Goal: Transaction & Acquisition: Purchase product/service

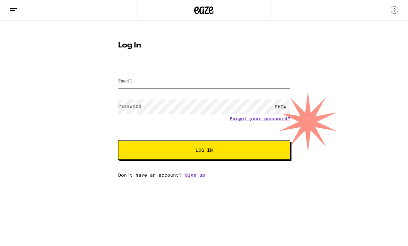
type input "[EMAIL_ADDRESS][DOMAIN_NAME]"
click at [207, 141] on button "Log In" at bounding box center [204, 150] width 172 height 19
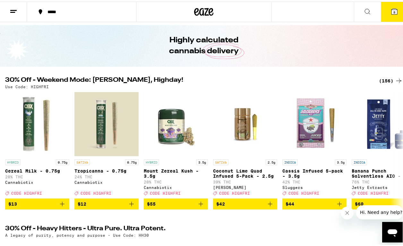
scroll to position [18, 0]
click at [395, 153] on icon at bounding box center [399, 149] width 8 height 8
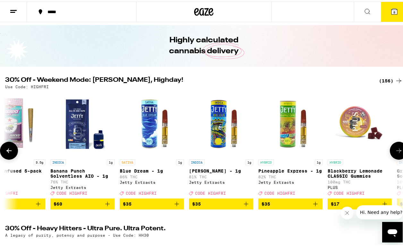
scroll to position [0, 323]
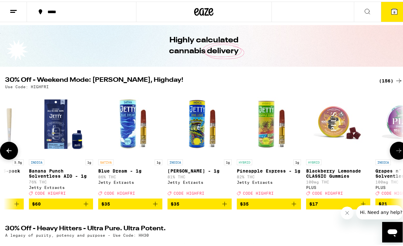
click at [395, 153] on icon at bounding box center [399, 149] width 8 height 8
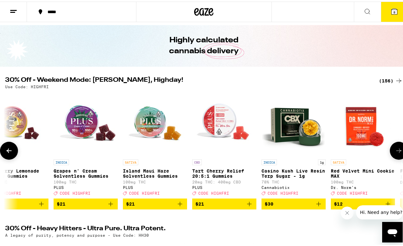
scroll to position [0, 645]
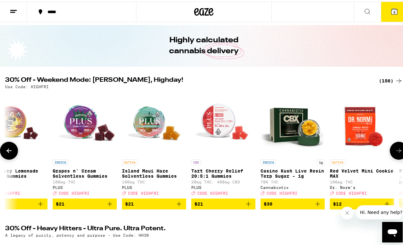
click at [395, 153] on icon at bounding box center [399, 149] width 8 height 8
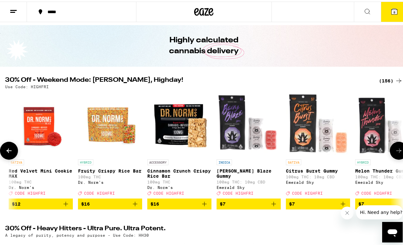
scroll to position [0, 968]
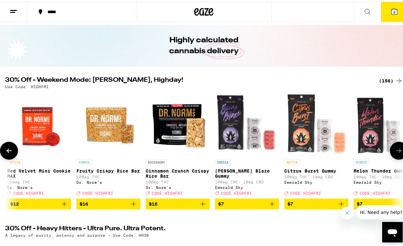
click at [395, 153] on icon at bounding box center [399, 149] width 8 height 8
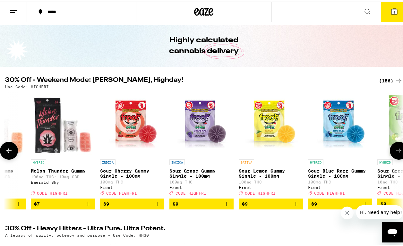
click at [395, 153] on icon at bounding box center [399, 149] width 8 height 8
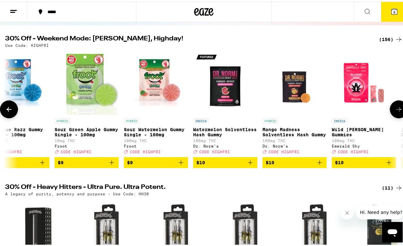
scroll to position [59, 0]
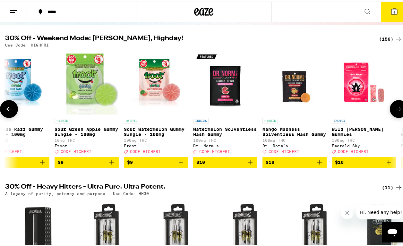
click at [396, 109] on icon at bounding box center [399, 108] width 8 height 8
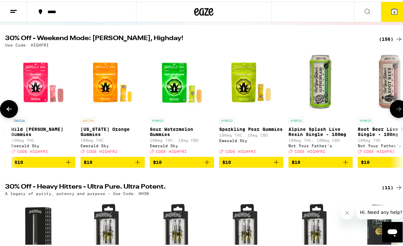
scroll to position [0, 1936]
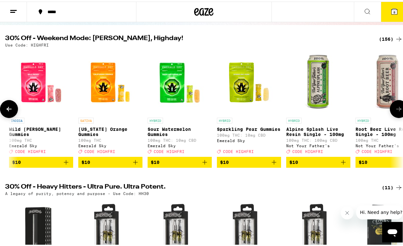
click at [396, 109] on icon at bounding box center [399, 108] width 8 height 8
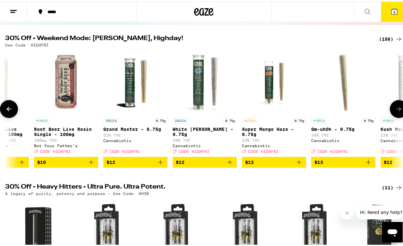
scroll to position [0, 2259]
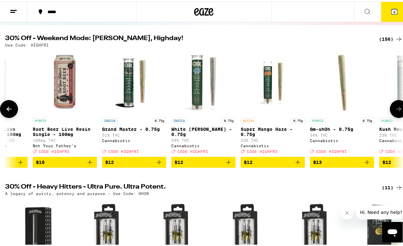
click at [396, 109] on icon at bounding box center [399, 108] width 8 height 8
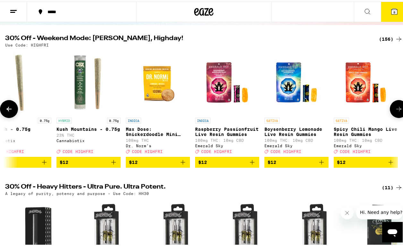
click at [396, 109] on icon at bounding box center [399, 108] width 8 height 8
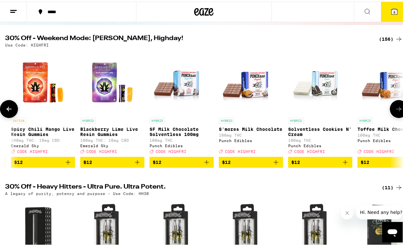
click at [396, 109] on icon at bounding box center [399, 108] width 8 height 8
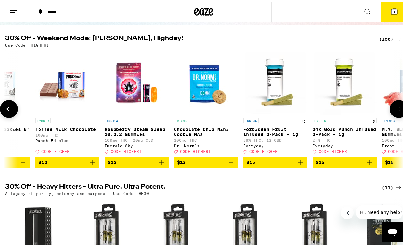
scroll to position [0, 3227]
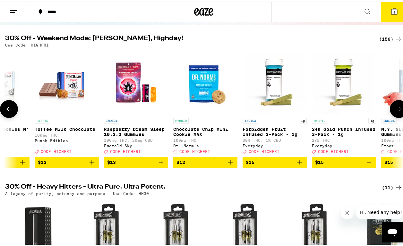
click at [396, 109] on icon at bounding box center [399, 108] width 8 height 8
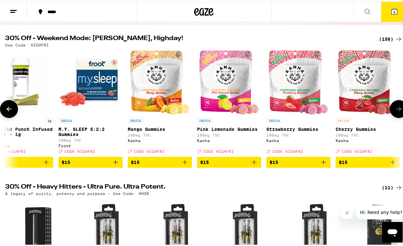
click at [396, 109] on icon at bounding box center [399, 108] width 8 height 8
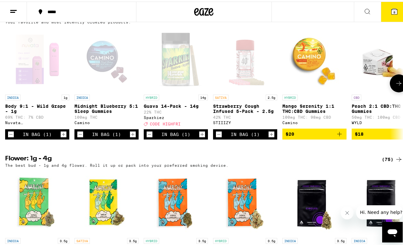
scroll to position [527, 0]
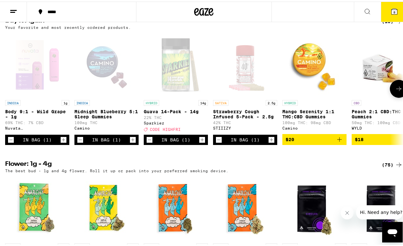
click at [10, 142] on icon "Decrement" at bounding box center [11, 138] width 6 height 8
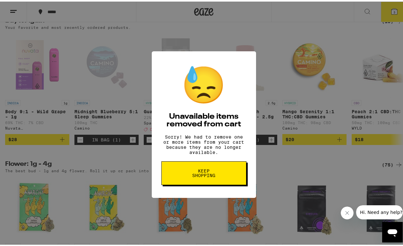
click at [220, 177] on button "Keep Shopping" at bounding box center [203, 172] width 85 height 24
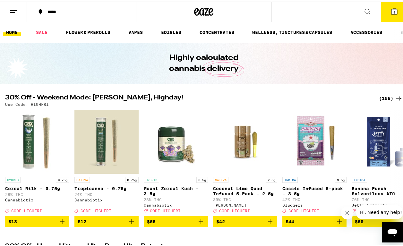
click at [391, 13] on icon at bounding box center [394, 10] width 6 height 6
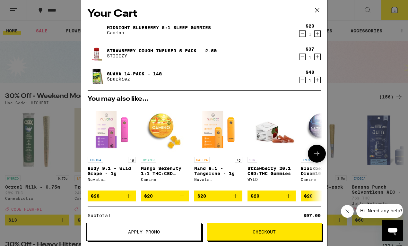
click at [308, 154] on button at bounding box center [317, 154] width 18 height 18
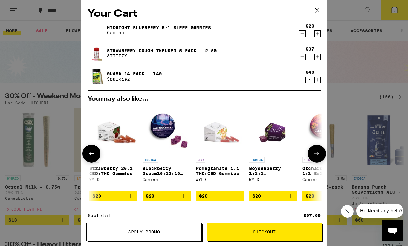
click at [313, 155] on icon at bounding box center [317, 154] width 8 height 8
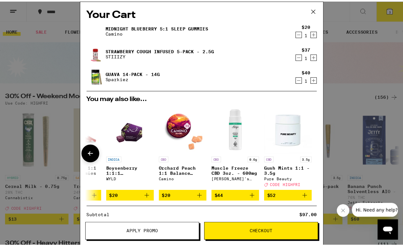
scroll to position [0, 304]
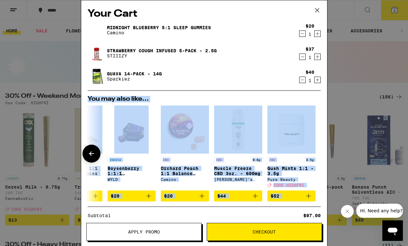
drag, startPoint x: 308, startPoint y: 155, endPoint x: 305, endPoint y: 72, distance: 83.1
click at [308, 81] on div "Your Cart Midnight Blueberry 5:1 Sleep Gummies Camino $20 1 Strawberry Cough In…" at bounding box center [204, 113] width 246 height 226
click at [216, 101] on h2 "You may also like..." at bounding box center [204, 99] width 233 height 6
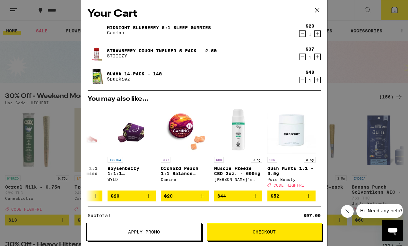
click at [315, 7] on icon at bounding box center [317, 10] width 10 height 10
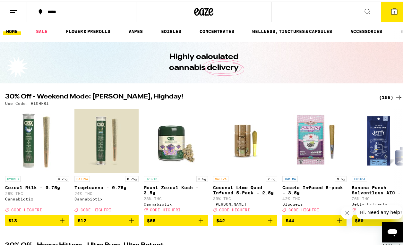
scroll to position [1, 0]
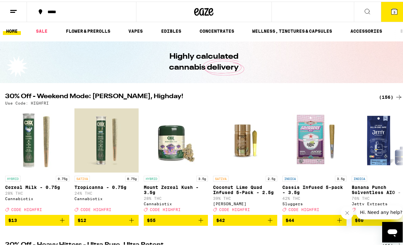
click at [13, 6] on button at bounding box center [13, 10] width 27 height 20
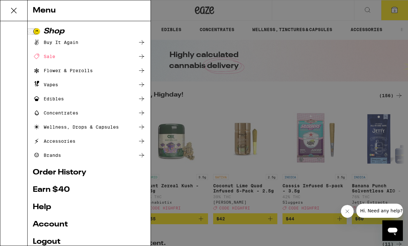
click at [138, 42] on icon at bounding box center [142, 42] width 8 height 8
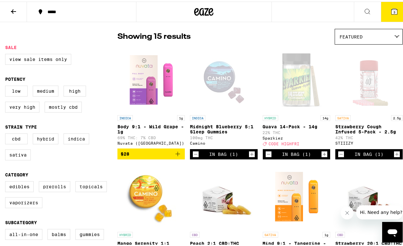
scroll to position [38, 0]
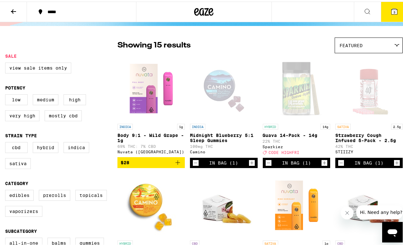
click at [12, 7] on icon at bounding box center [14, 10] width 8 height 8
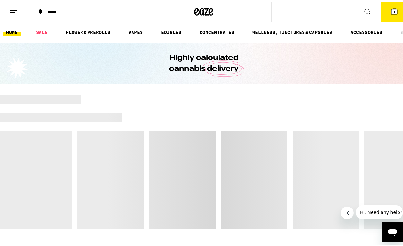
click at [13, 9] on line at bounding box center [13, 9] width 6 height 0
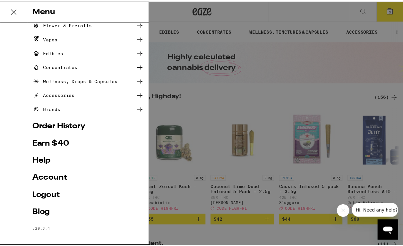
scroll to position [49, 0]
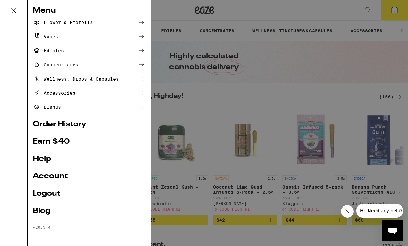
click at [73, 124] on link "Order History" at bounding box center [89, 125] width 113 height 8
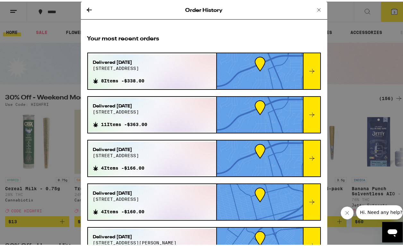
click at [308, 70] on icon at bounding box center [312, 70] width 8 height 8
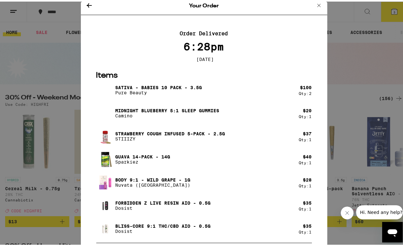
scroll to position [12, 0]
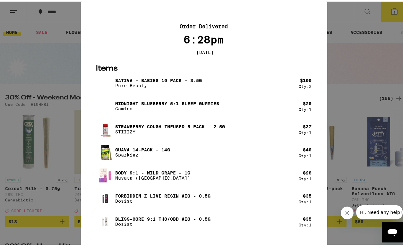
click at [99, 82] on img at bounding box center [105, 82] width 18 height 18
click at [150, 81] on p "Sativa - Babies 10 Pack - 3.5g" at bounding box center [158, 78] width 87 height 5
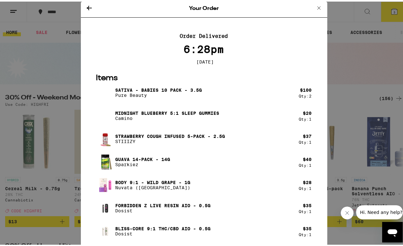
scroll to position [0, 0]
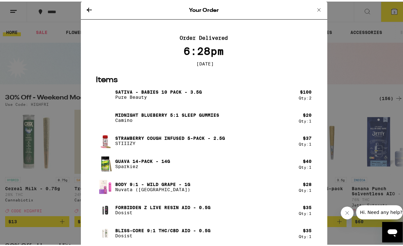
click at [62, 48] on div "Your Order Order Delivered 6:28pm [DATE] Items Sativa - Babies 10 Pack - 3.5g P…" at bounding box center [204, 123] width 408 height 246
click at [87, 6] on icon at bounding box center [89, 8] width 5 height 4
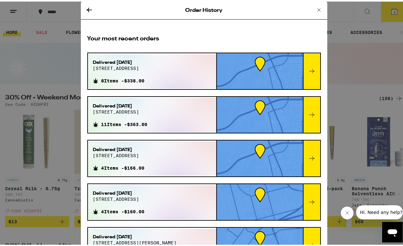
click at [315, 5] on icon at bounding box center [319, 8] width 8 height 8
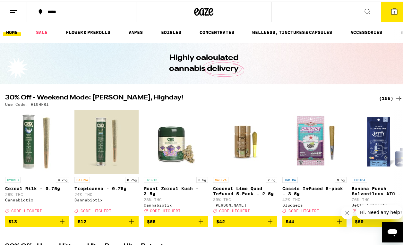
click at [364, 11] on icon at bounding box center [367, 10] width 8 height 8
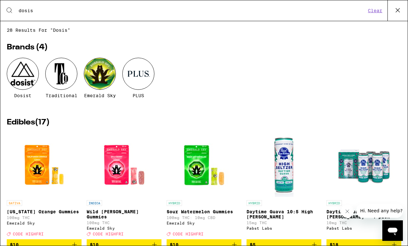
type input "dosis"
click at [29, 69] on div at bounding box center [23, 74] width 32 height 32
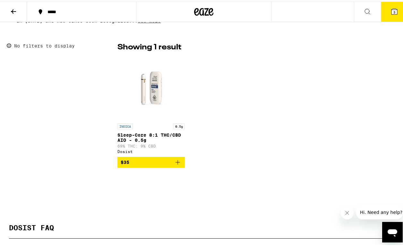
scroll to position [151, 0]
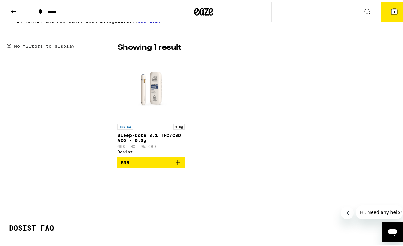
click at [14, 11] on icon at bounding box center [14, 10] width 8 height 8
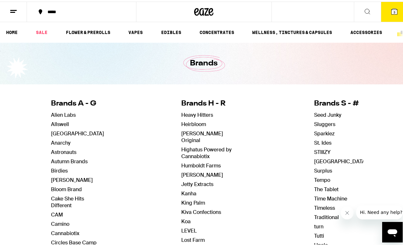
click at [14, 11] on icon at bounding box center [14, 10] width 8 height 8
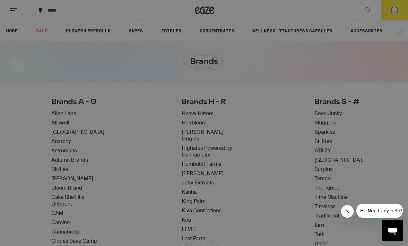
click at [66, 170] on link "Order History" at bounding box center [89, 173] width 113 height 8
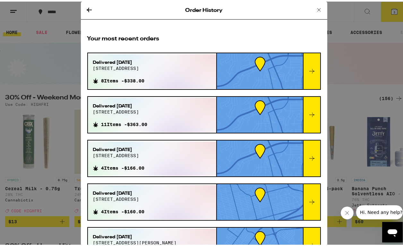
click at [308, 70] on icon at bounding box center [312, 70] width 8 height 8
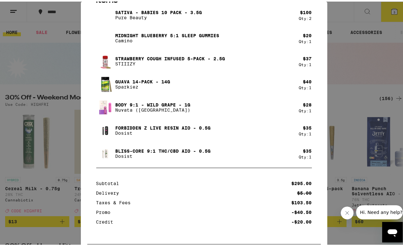
scroll to position [84, 0]
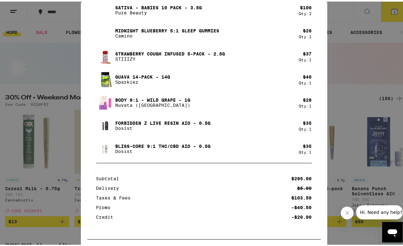
click at [103, 149] on img at bounding box center [105, 147] width 18 height 11
click at [104, 149] on img at bounding box center [105, 147] width 18 height 11
click at [100, 148] on img at bounding box center [105, 147] width 18 height 11
click at [147, 146] on p "Bliss-Core 9:1 THC/CBD AIO - 0.5g" at bounding box center [162, 144] width 95 height 5
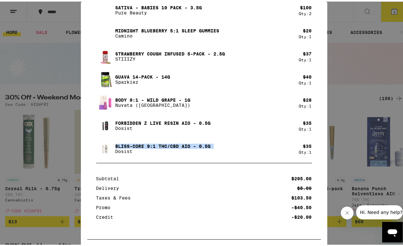
click at [147, 146] on p "Bliss-Core 9:1 THC/CBD AIO - 0.5g" at bounding box center [162, 144] width 95 height 5
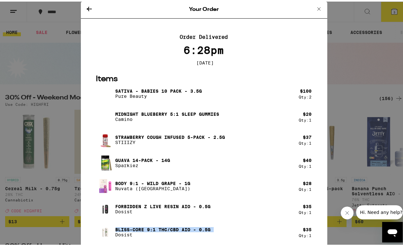
scroll to position [0, 0]
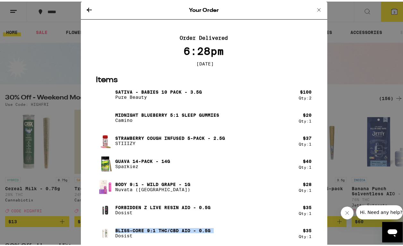
click at [315, 9] on icon at bounding box center [319, 8] width 8 height 8
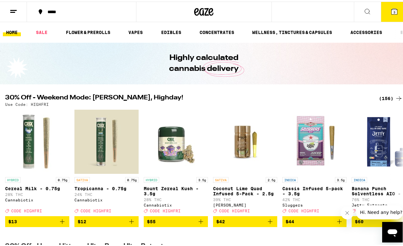
click at [363, 10] on icon at bounding box center [367, 10] width 8 height 8
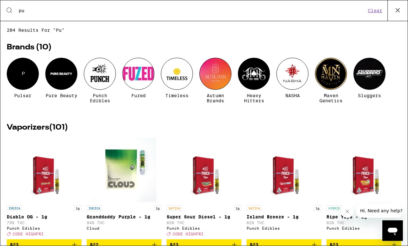
type input "p"
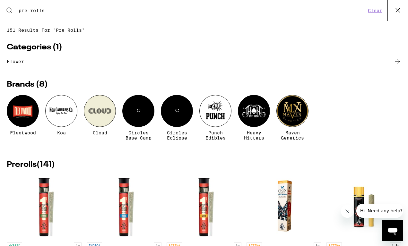
type input "pre rolls"
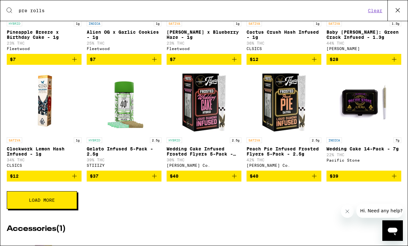
scroll to position [271, 0]
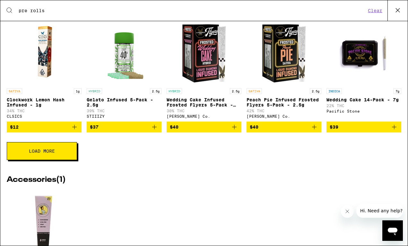
click at [153, 131] on icon "Add to bag" at bounding box center [154, 127] width 8 height 8
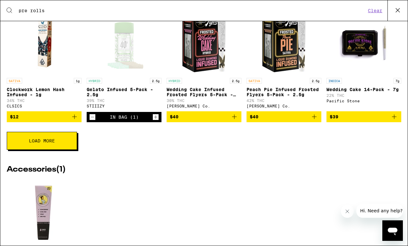
scroll to position [282, 0]
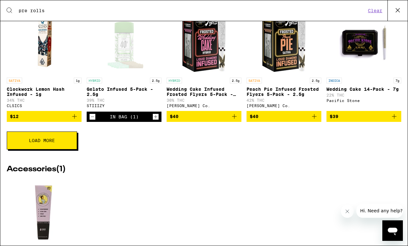
click at [310, 120] on icon "Add to bag" at bounding box center [314, 117] width 8 height 8
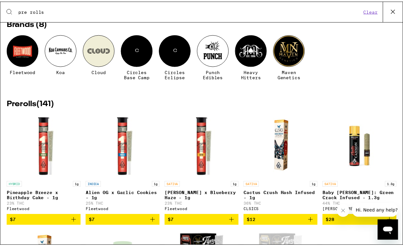
scroll to position [0, 0]
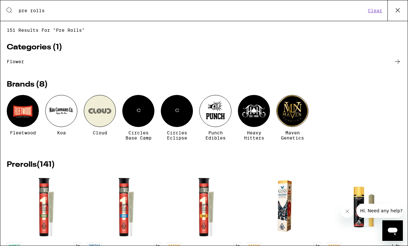
click at [105, 53] on div "Categories ( 1 ) flower" at bounding box center [204, 51] width 394 height 37
click at [8, 10] on icon at bounding box center [9, 10] width 8 height 8
click at [397, 8] on icon at bounding box center [398, 10] width 10 height 10
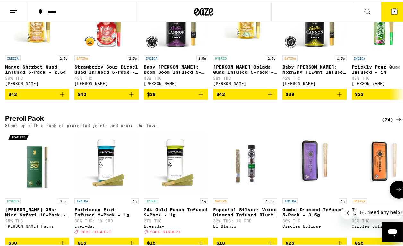
scroll to position [1610, 0]
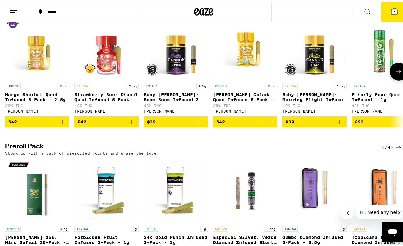
click at [390, 79] on button at bounding box center [399, 70] width 18 height 18
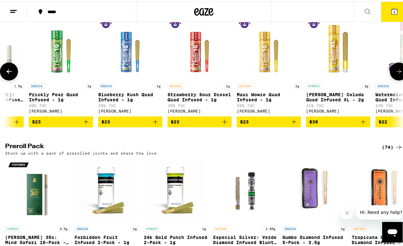
click at [390, 79] on button at bounding box center [399, 70] width 18 height 18
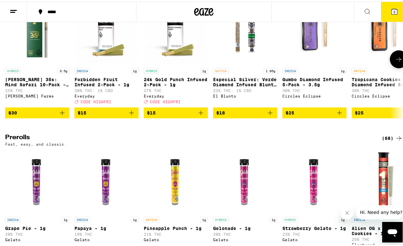
scroll to position [1767, 0]
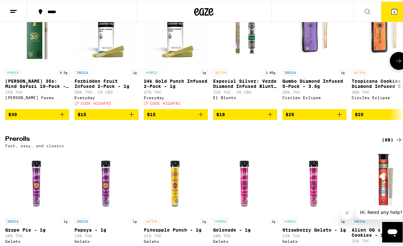
click at [397, 63] on icon at bounding box center [399, 60] width 8 height 8
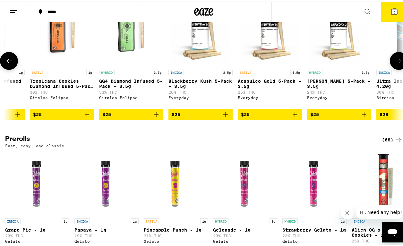
scroll to position [0, 323]
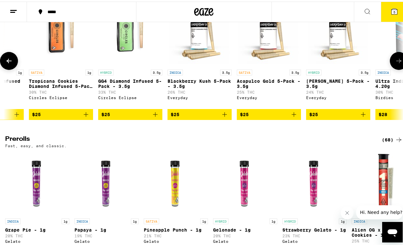
click at [397, 63] on icon at bounding box center [399, 60] width 8 height 8
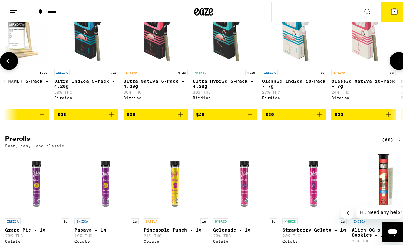
scroll to position [0, 645]
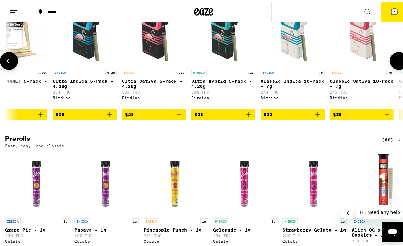
click at [397, 63] on icon at bounding box center [399, 60] width 8 height 8
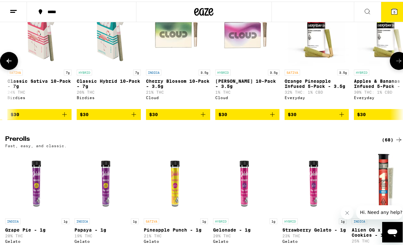
scroll to position [0, 968]
click at [396, 62] on icon at bounding box center [398, 59] width 5 height 4
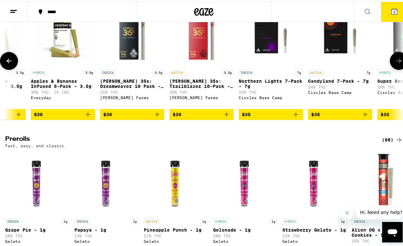
click at [6, 63] on icon at bounding box center [9, 60] width 8 height 8
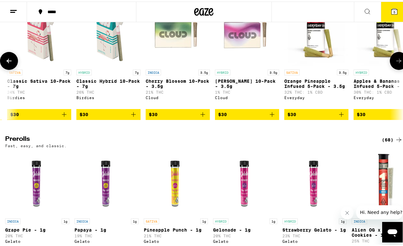
click at [399, 68] on button at bounding box center [399, 59] width 18 height 18
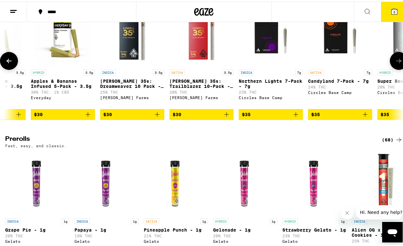
click at [399, 68] on button at bounding box center [399, 59] width 18 height 18
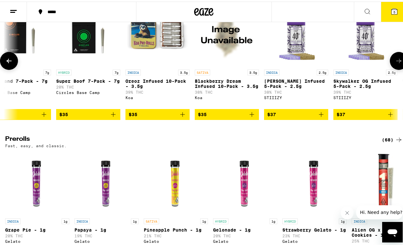
scroll to position [0, 1614]
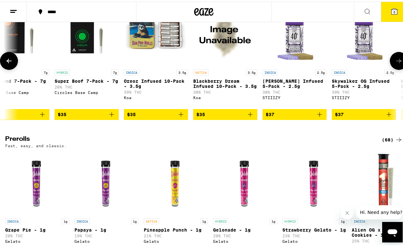
click at [399, 68] on button at bounding box center [399, 59] width 18 height 18
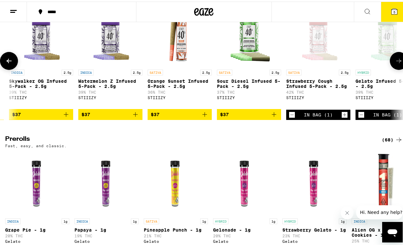
click at [399, 68] on button at bounding box center [399, 59] width 18 height 18
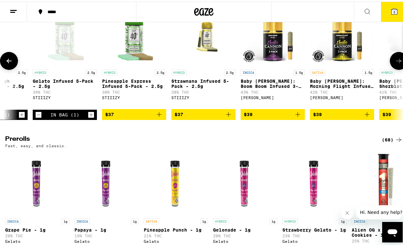
click at [399, 68] on button at bounding box center [399, 59] width 18 height 18
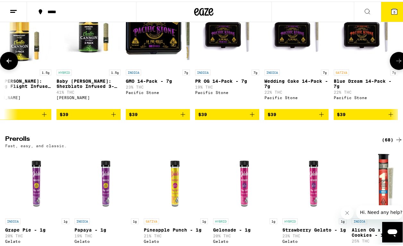
click at [399, 68] on button at bounding box center [399, 59] width 18 height 18
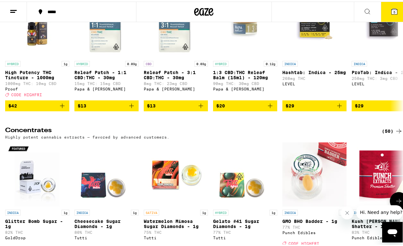
scroll to position [2655, 0]
